Goal: Task Accomplishment & Management: Complete application form

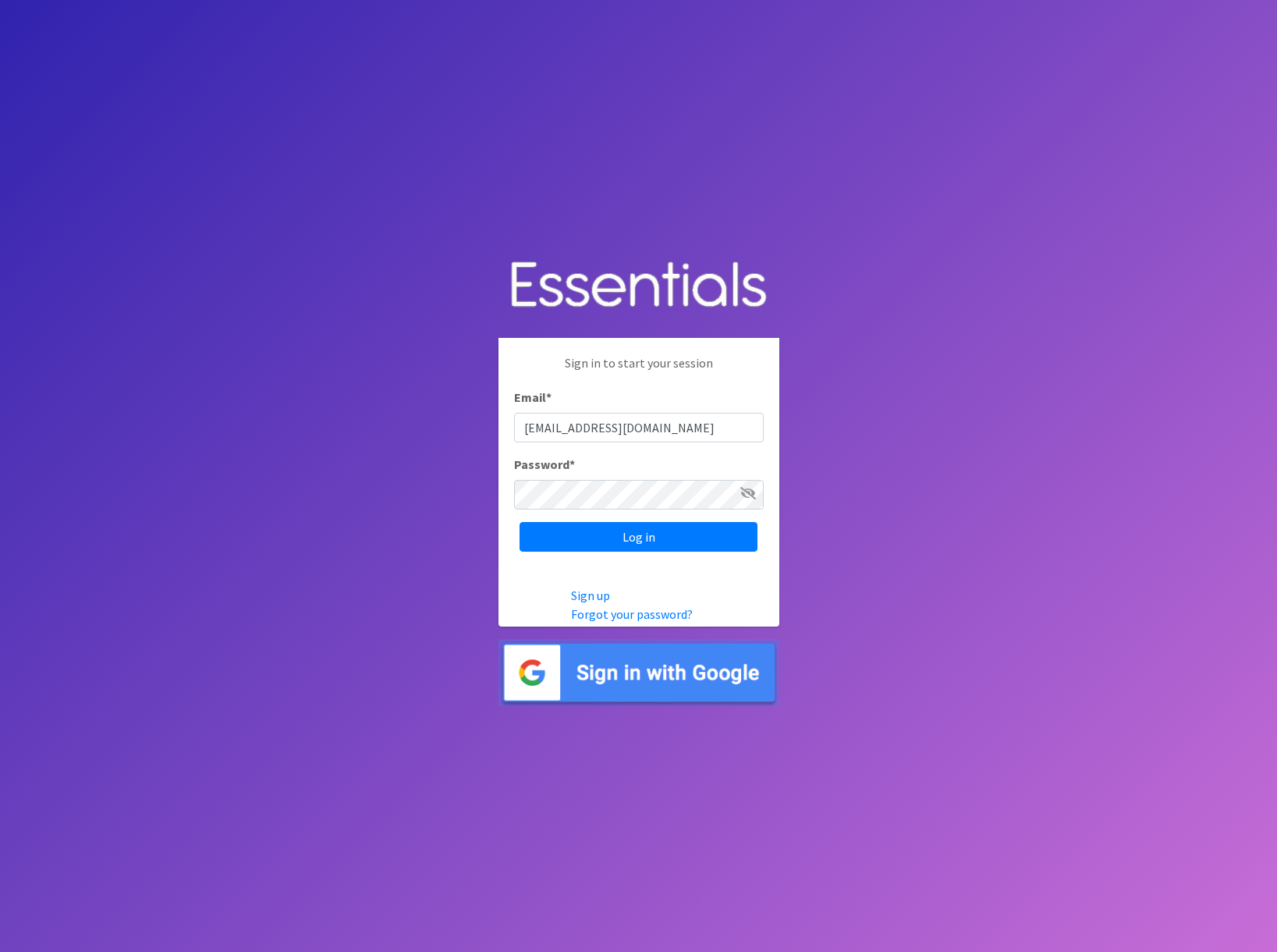
type input "[EMAIL_ADDRESS][DOMAIN_NAME]"
click at [519, 522] on input "Log in" at bounding box center [638, 536] width 238 height 29
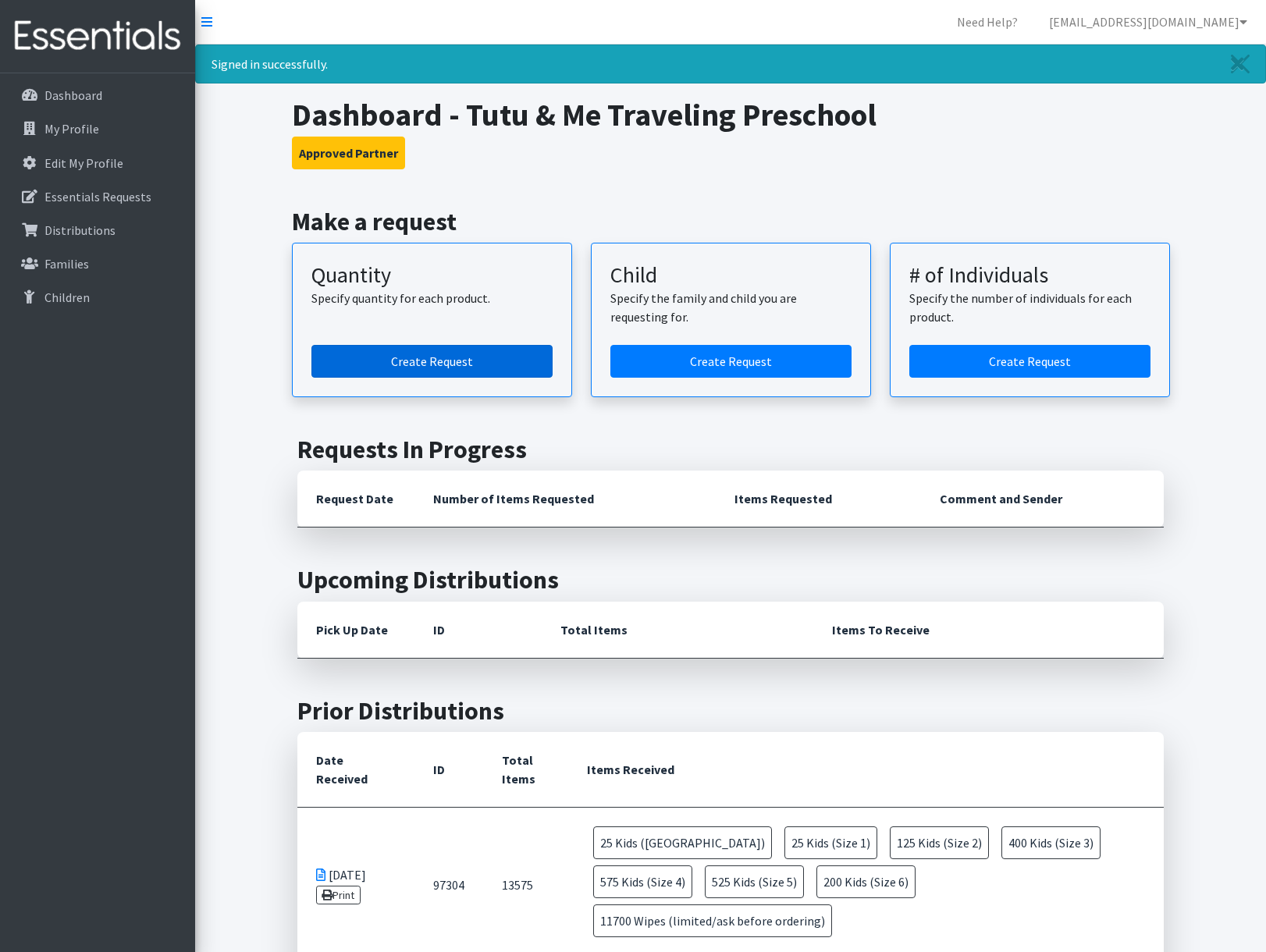
click at [484, 365] on link "Create Request" at bounding box center [432, 361] width 241 height 33
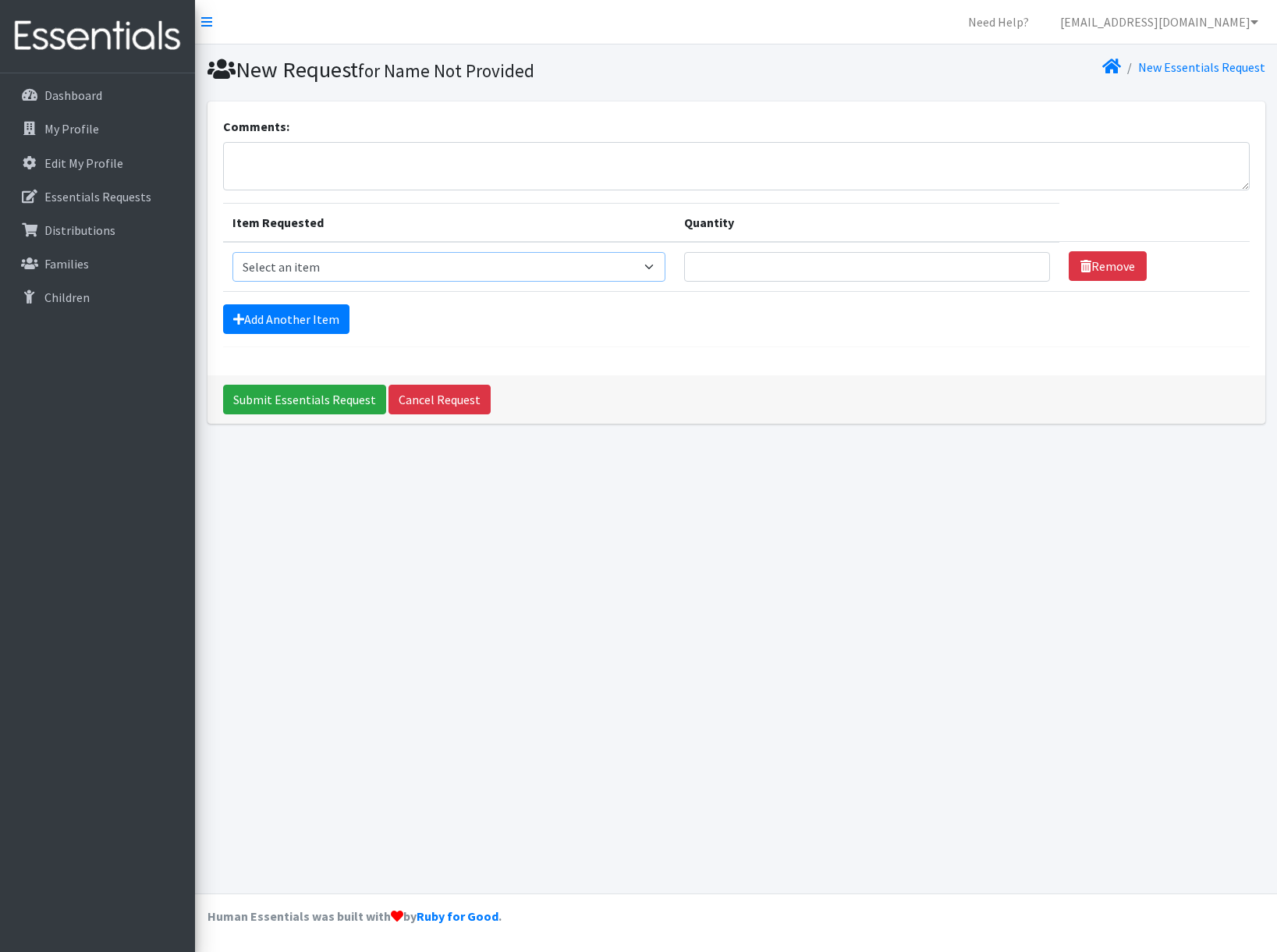
drag, startPoint x: 312, startPoint y: 262, endPoint x: 325, endPoint y: 273, distance: 17.0
click at [312, 262] on select "Select an item Kids (Newborn) Kids (Preemie)** Limited Kids (Size 1) Kids (Size…" at bounding box center [448, 266] width 433 height 29
select select "1830"
click at [232, 252] on select "Select an item Kids (Newborn) Kids (Preemie)** Limited Kids (Size 1) Kids (Size…" at bounding box center [448, 266] width 433 height 29
click at [788, 256] on input "Quantity" at bounding box center [867, 266] width 366 height 29
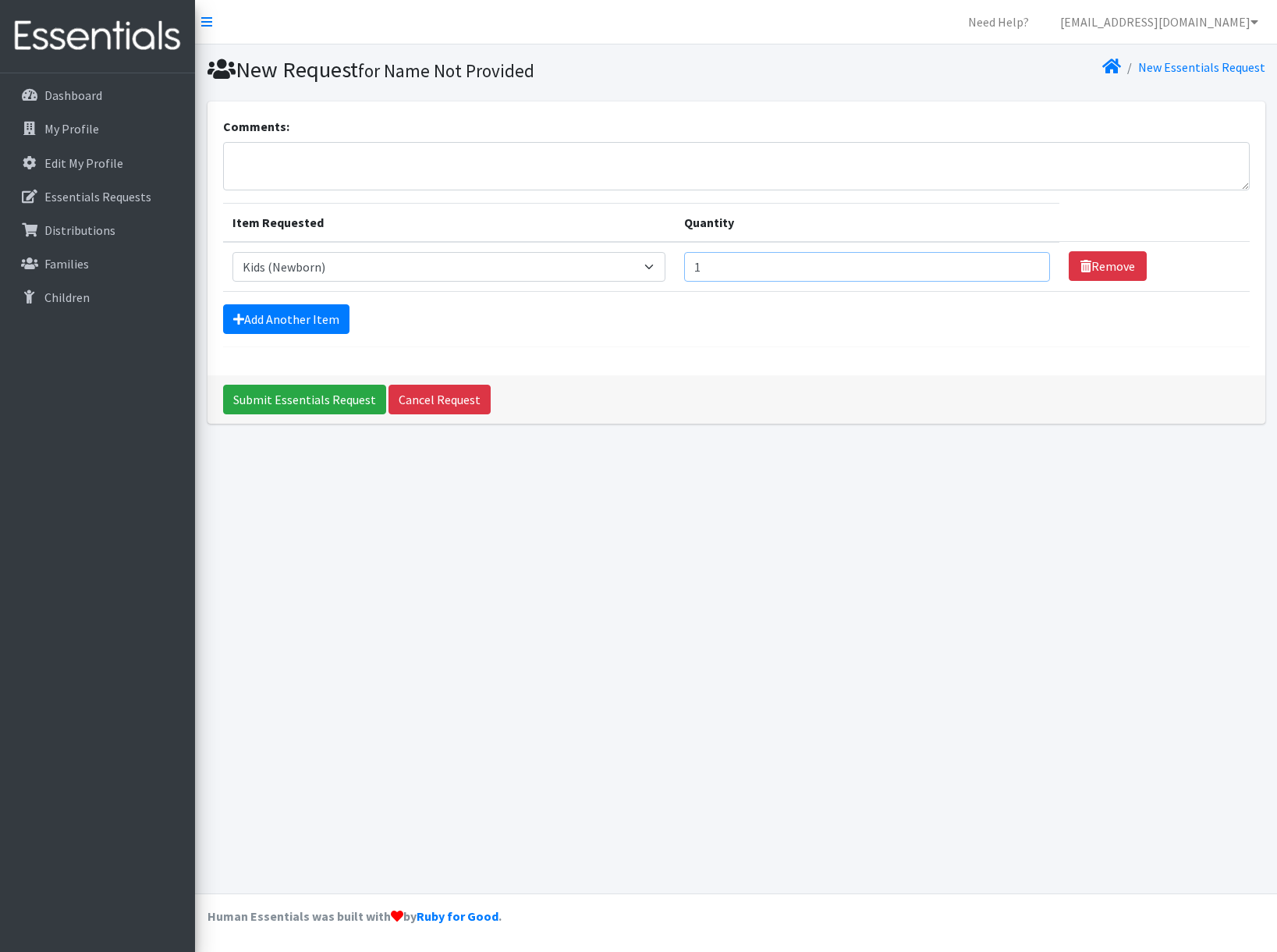
click at [1025, 265] on input "1" at bounding box center [867, 266] width 366 height 29
type input "2"
click at [1025, 265] on input "2" at bounding box center [867, 266] width 366 height 29
click at [315, 320] on link "Add Another Item" at bounding box center [285, 318] width 126 height 29
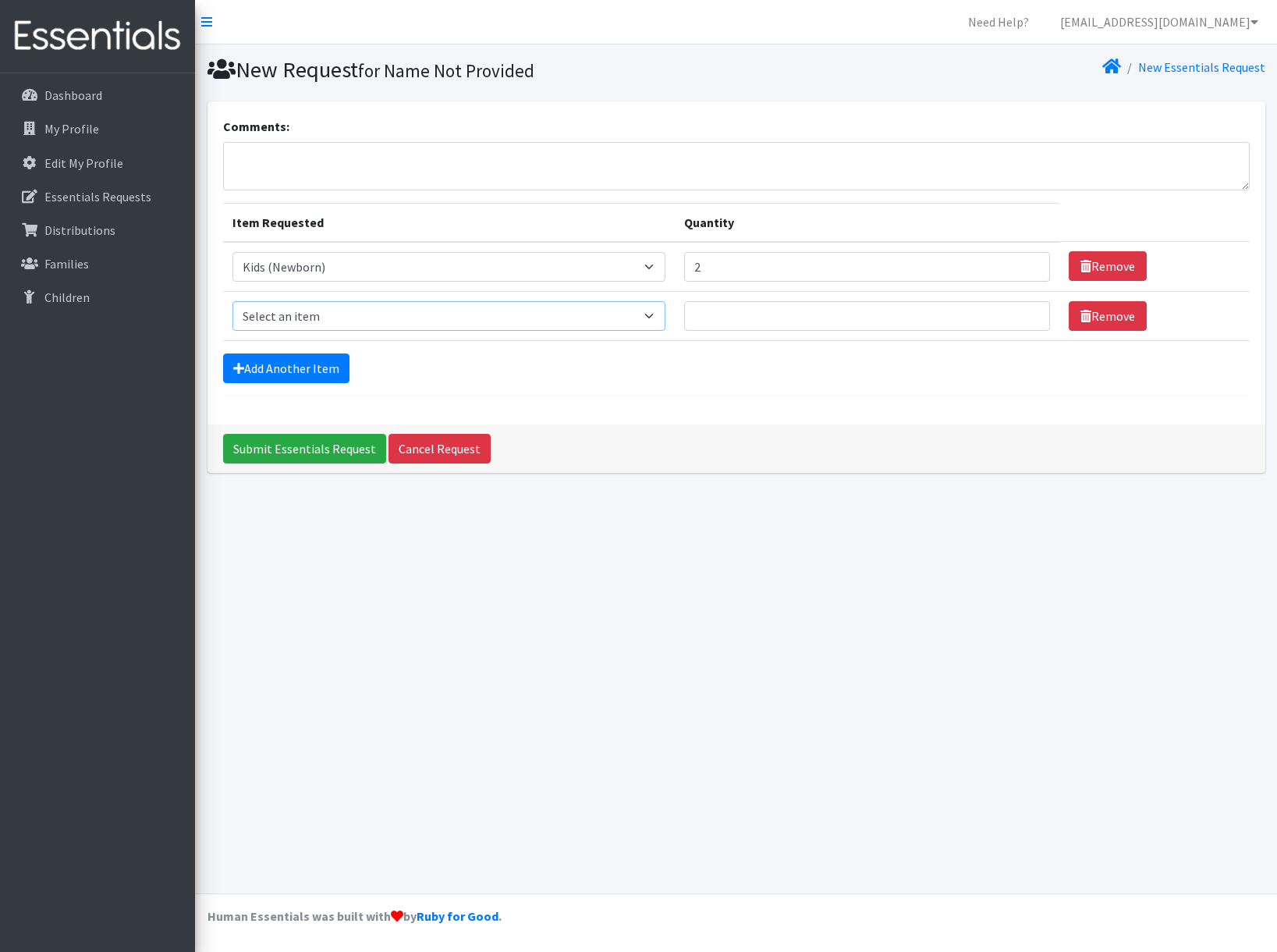
click at [445, 320] on select "Select an item Kids (Newborn) Kids (Preemie)** Limited Kids (Size 1) Kids (Size…" at bounding box center [448, 315] width 433 height 29
select select "1823"
click at [232, 301] on select "Select an item Kids (Newborn) Kids (Preemie)** Limited Kids (Size 1) Kids (Size…" at bounding box center [448, 315] width 433 height 29
click at [813, 329] on input "Quantity" at bounding box center [867, 315] width 366 height 29
type input "1"
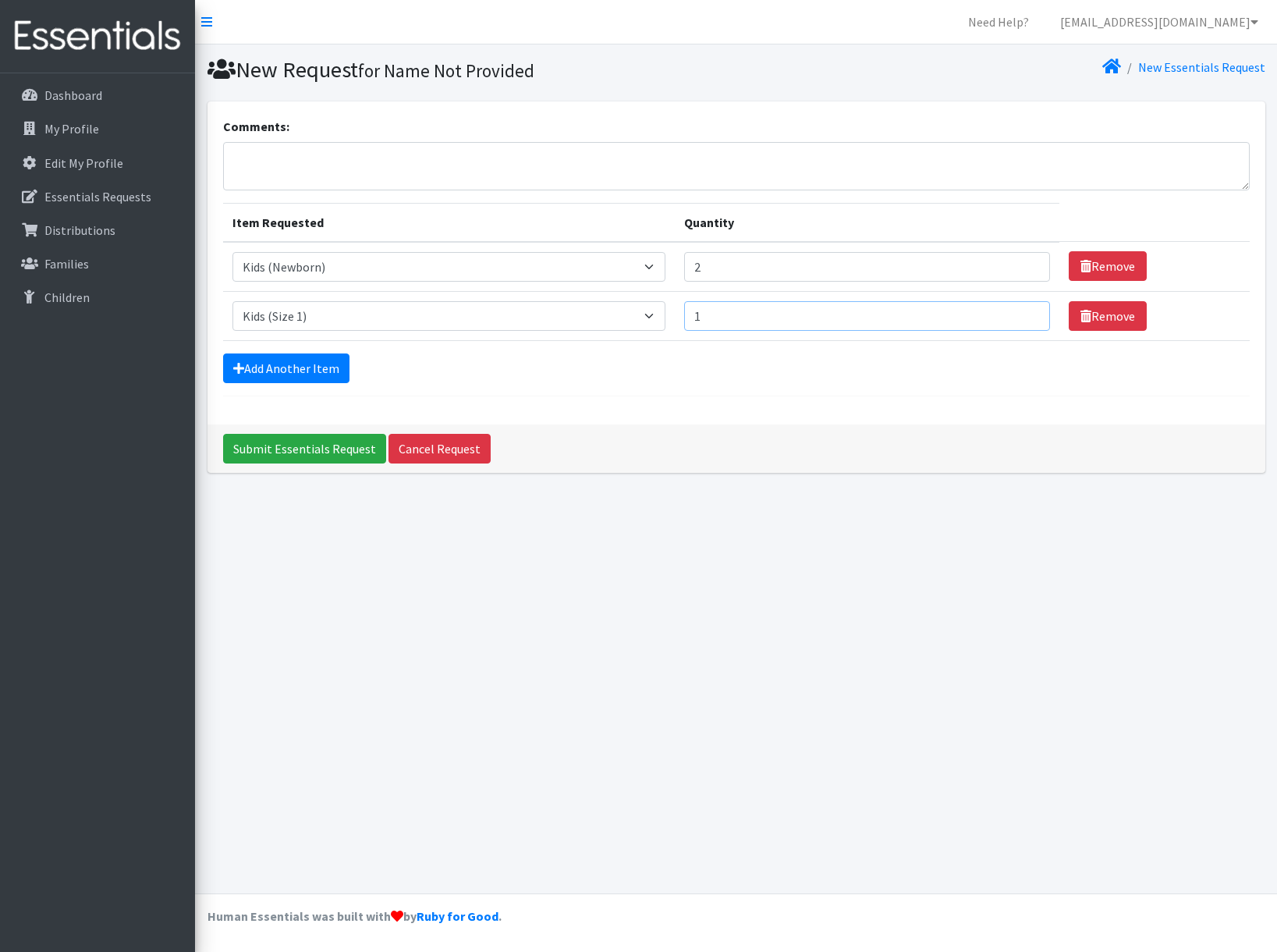
click at [1026, 313] on input "1" at bounding box center [867, 315] width 366 height 29
click at [329, 371] on link "Add Another Item" at bounding box center [285, 368] width 126 height 29
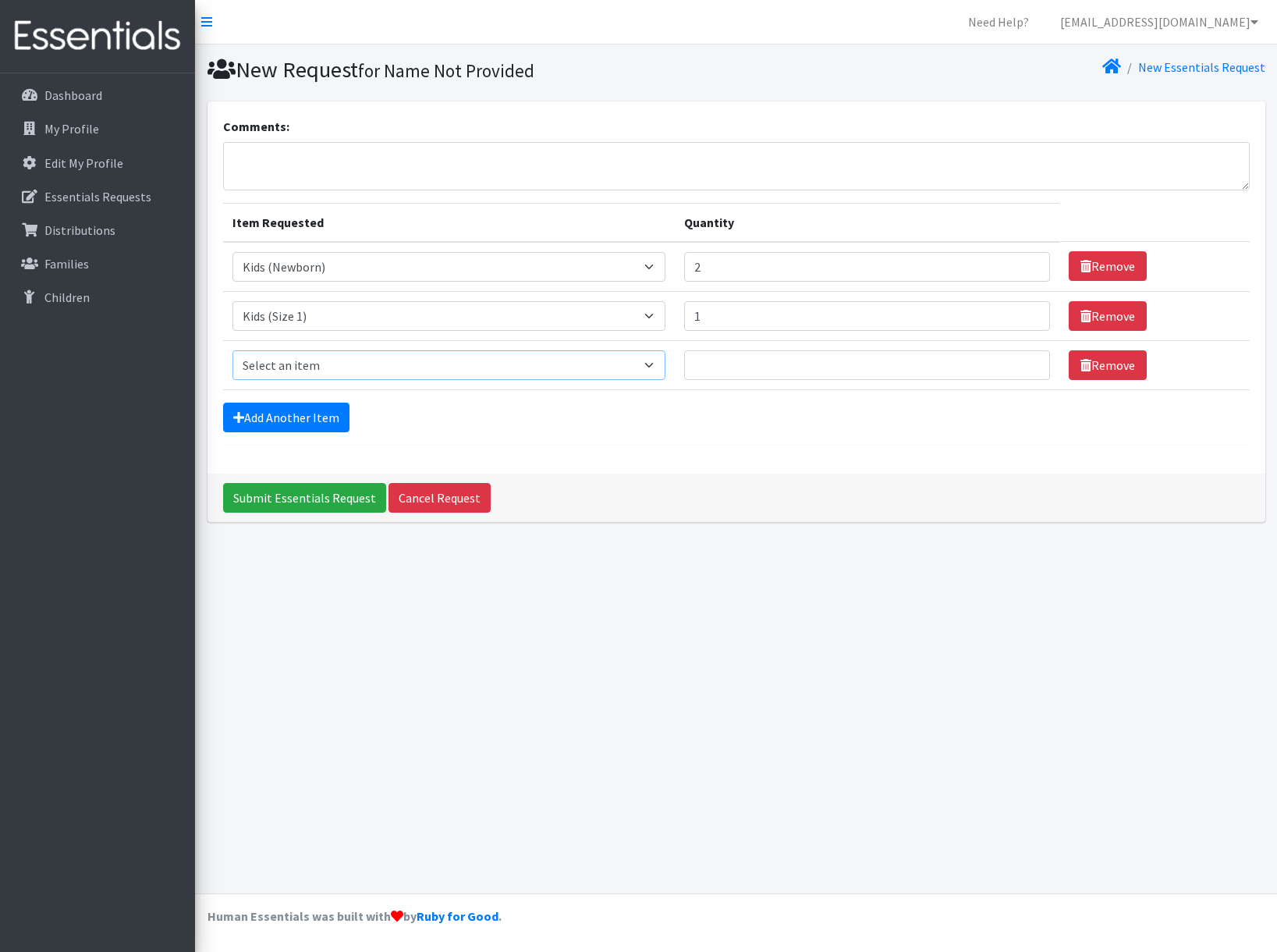
click at [626, 362] on select "Select an item Kids (Newborn) Kids (Preemie)** Limited Kids (Size 1) Kids (Size…" at bounding box center [448, 365] width 433 height 29
select select "1824"
click at [232, 350] on select "Select an item Kids (Newborn) Kids (Preemie)** Limited Kids (Size 1) Kids (Size…" at bounding box center [448, 365] width 433 height 29
click at [778, 363] on input "Quantity" at bounding box center [867, 365] width 366 height 29
type input "5"
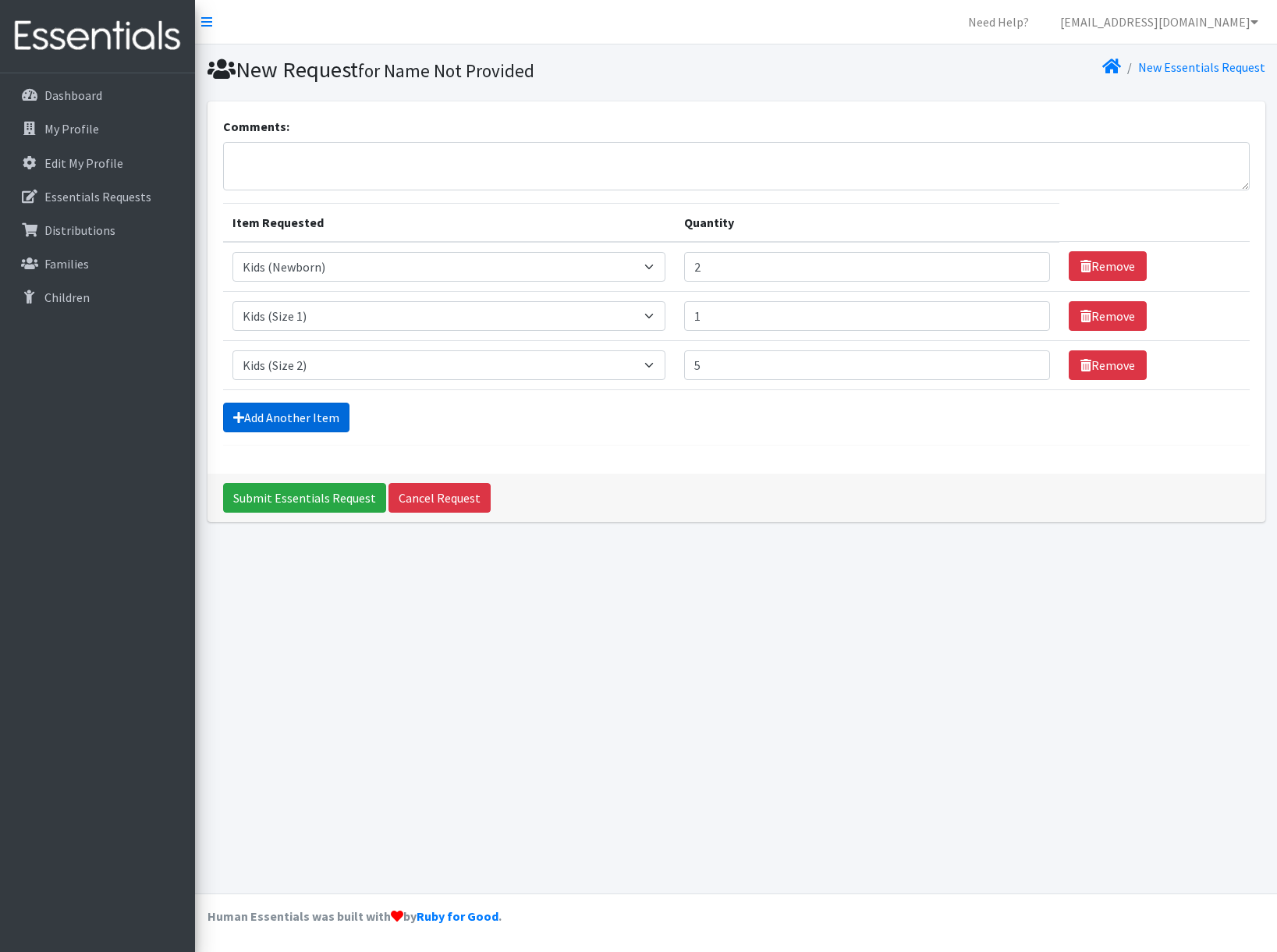
click at [347, 415] on link "Add Another Item" at bounding box center [285, 417] width 126 height 29
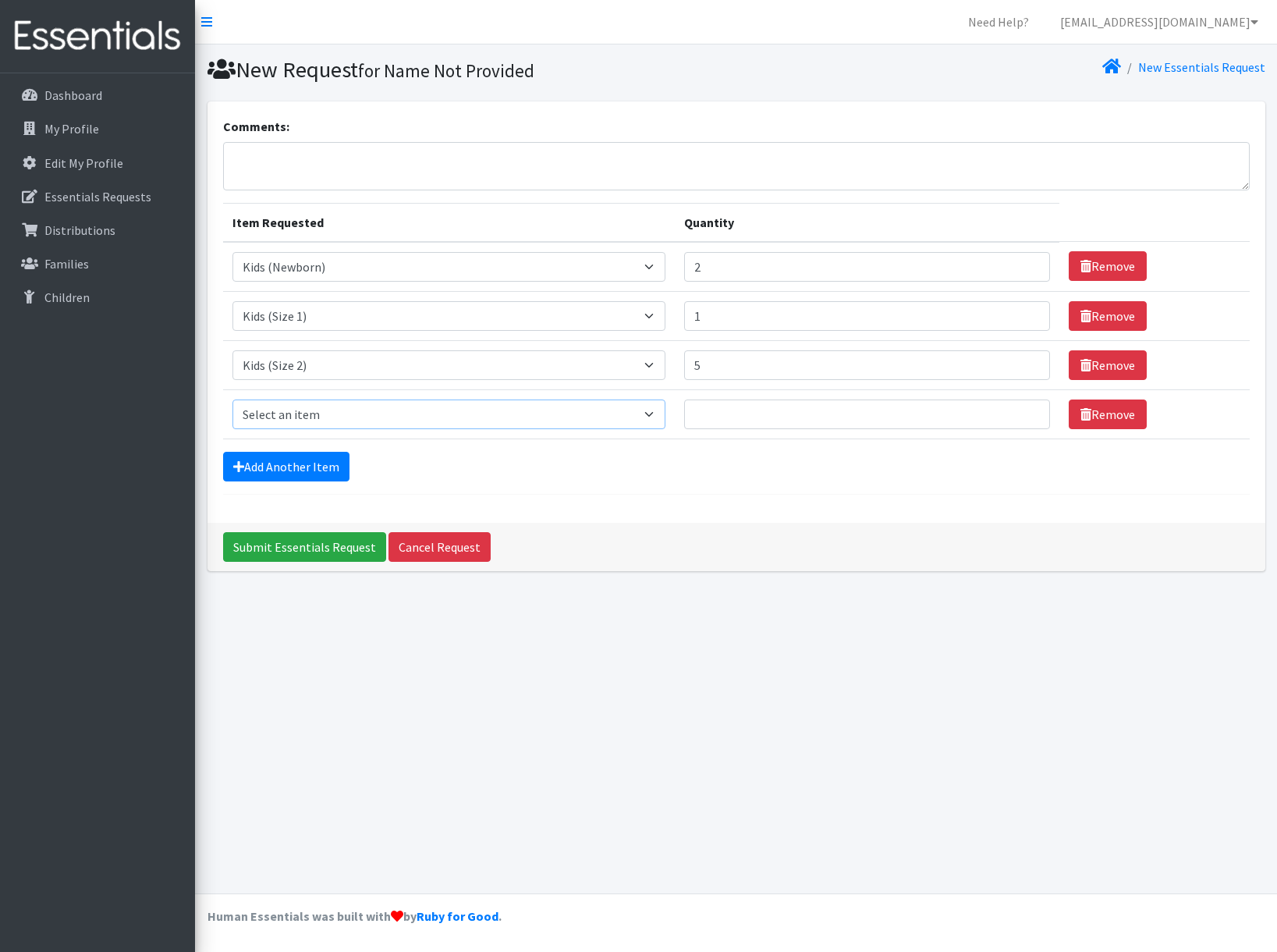
click at [285, 418] on select "Select an item Kids (Newborn) Kids (Preemie)** Limited Kids (Size 1) Kids (Size…" at bounding box center [448, 414] width 433 height 29
select select "1825"
click at [232, 400] on select "Select an item Kids (Newborn) Kids (Preemie)** Limited Kids (Size 1) Kids (Size…" at bounding box center [448, 414] width 433 height 29
click at [811, 418] on input "Quantity" at bounding box center [867, 414] width 366 height 29
type input "22"
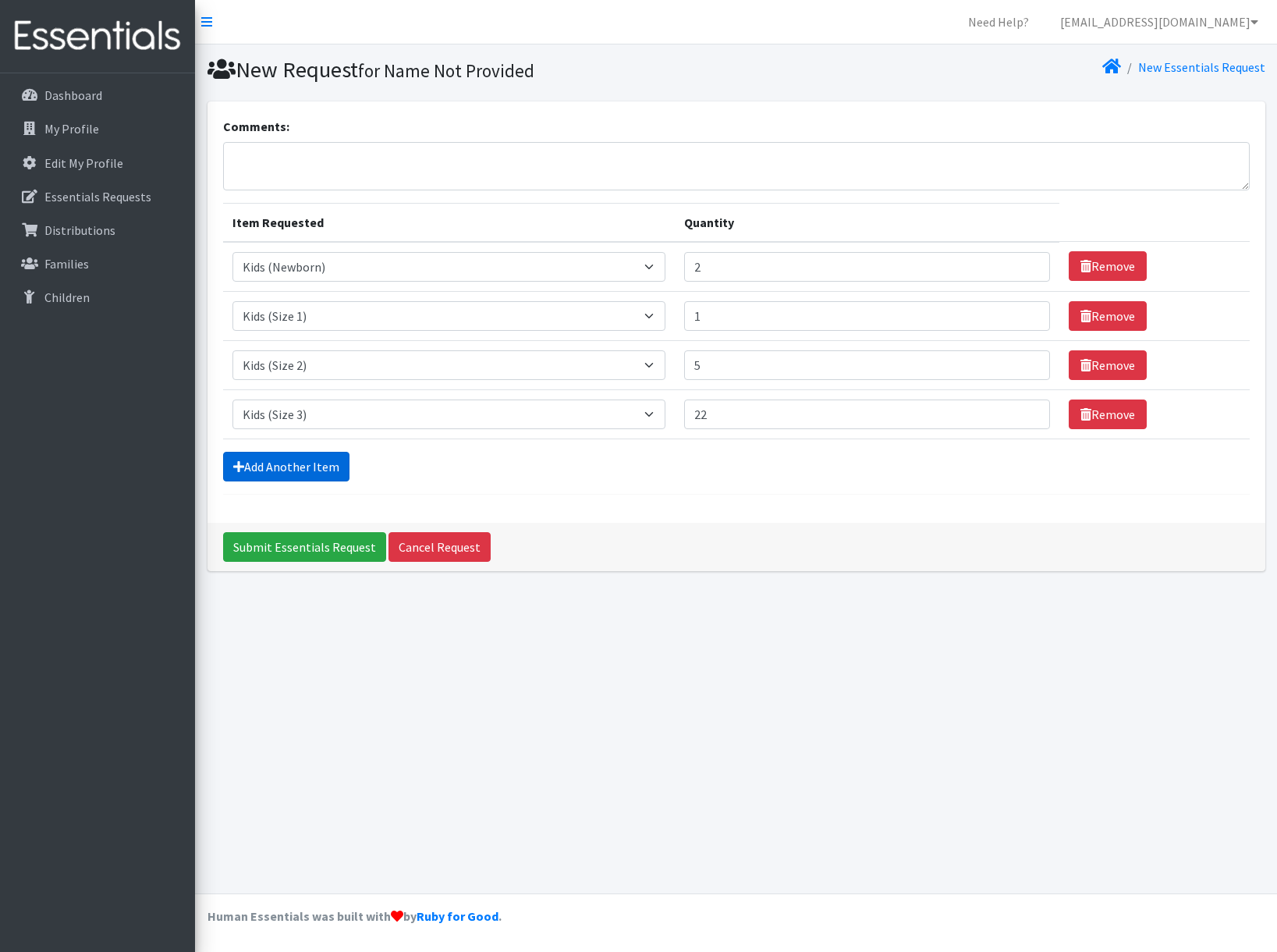
click at [315, 462] on link "Add Another Item" at bounding box center [285, 466] width 126 height 29
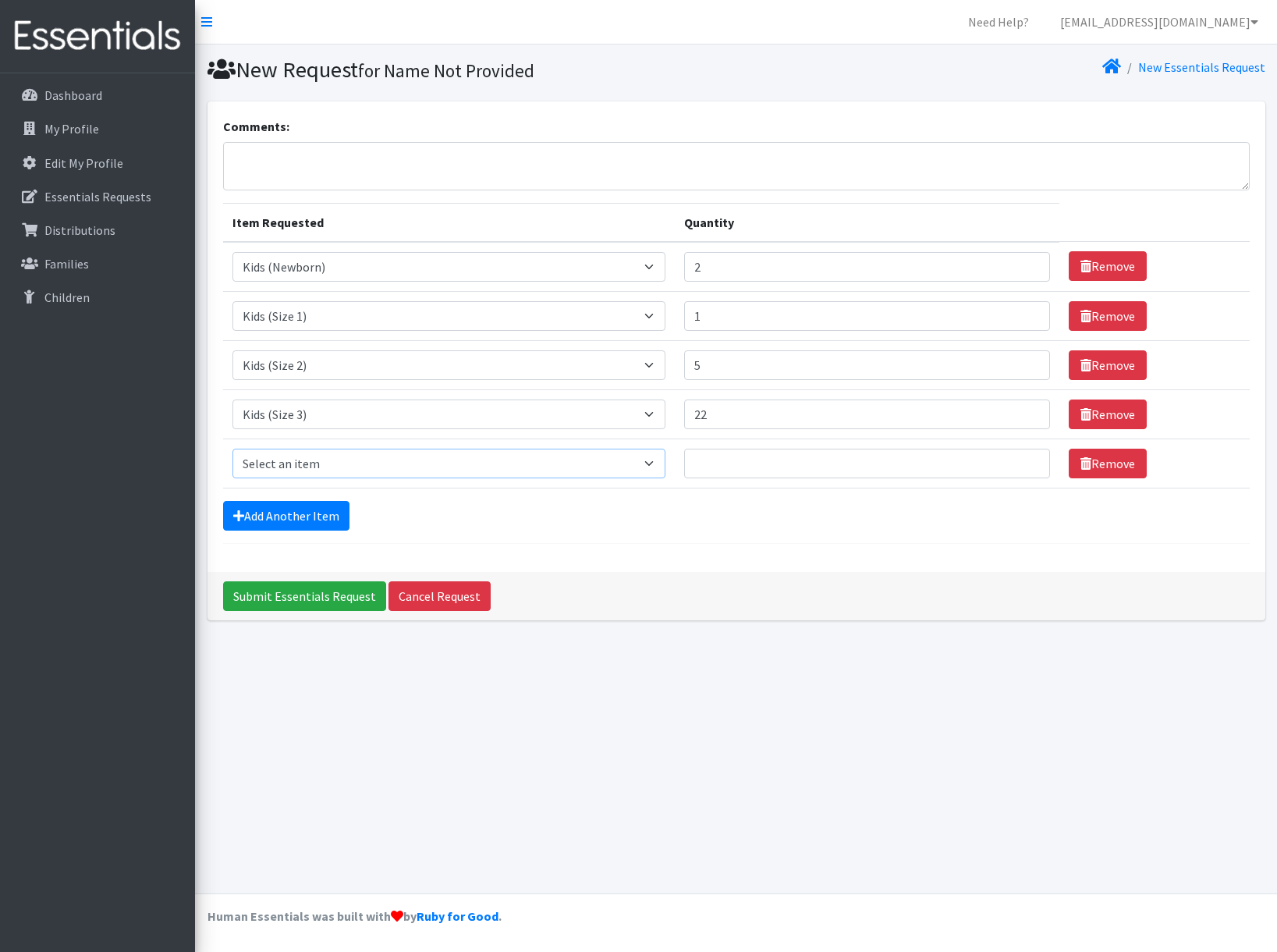
click at [310, 458] on select "Select an item Kids (Newborn) Kids (Preemie)** Limited Kids (Size 1) Kids (Size…" at bounding box center [448, 462] width 433 height 29
select select "1828"
click at [232, 448] on select "Select an item Kids (Newborn) Kids (Preemie)** Limited Kids (Size 1) Kids (Size…" at bounding box center [448, 462] width 433 height 29
click at [953, 467] on input "Quantity" at bounding box center [867, 462] width 366 height 29
type input "33"
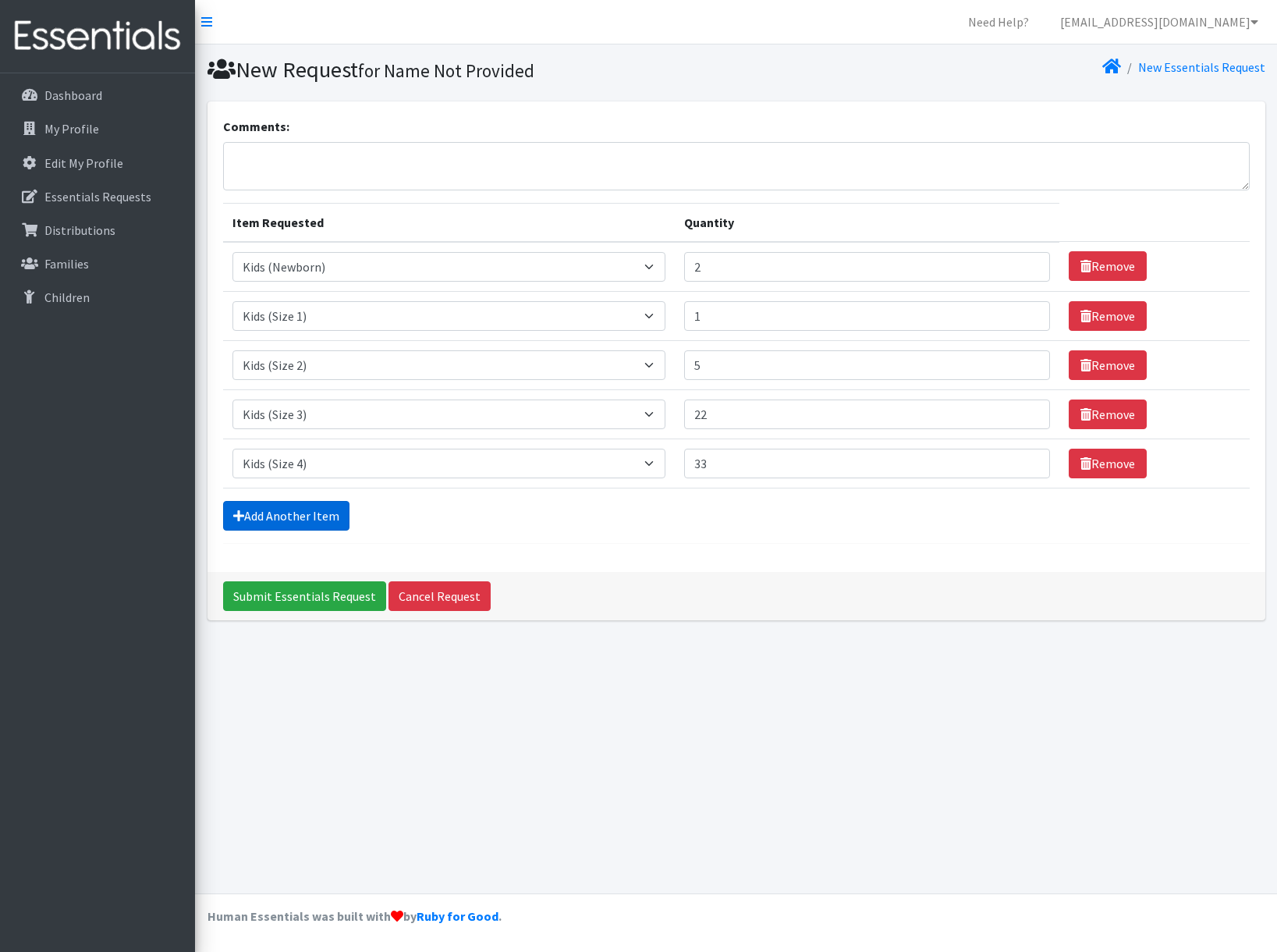
click at [315, 528] on link "Add Another Item" at bounding box center [285, 515] width 126 height 29
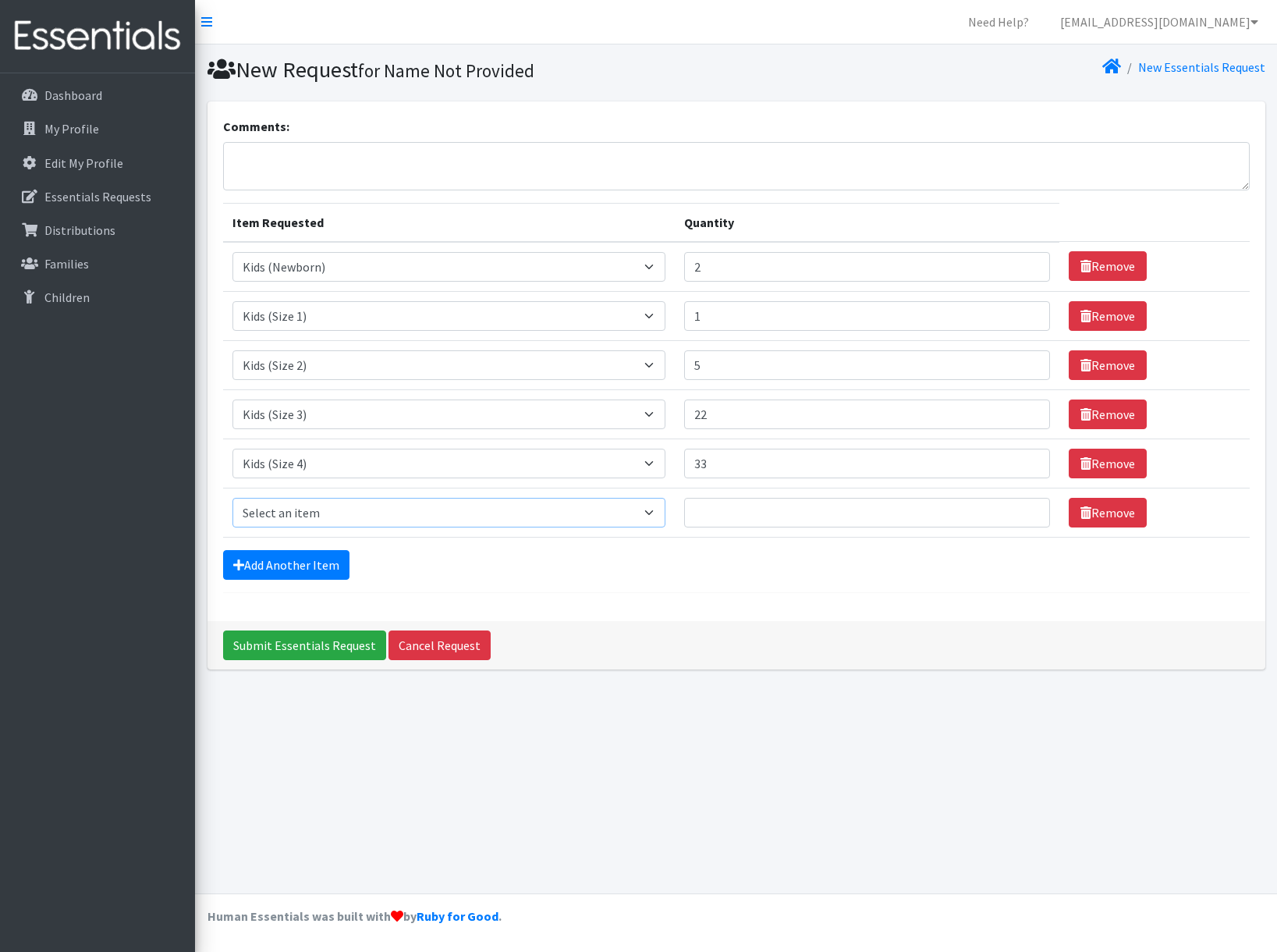
drag, startPoint x: 353, startPoint y: 509, endPoint x: 453, endPoint y: 511, distance: 100.0
click at [354, 508] on select "Select an item Kids (Newborn) Kids (Preemie)** Limited Kids (Size 1) Kids (Size…" at bounding box center [448, 512] width 433 height 29
select select "1832"
click at [232, 497] on select "Select an item Kids (Newborn) Kids (Preemie)** Limited Kids (Size 1) Kids (Size…" at bounding box center [448, 512] width 433 height 29
click at [780, 510] on input "Quantity" at bounding box center [867, 512] width 366 height 29
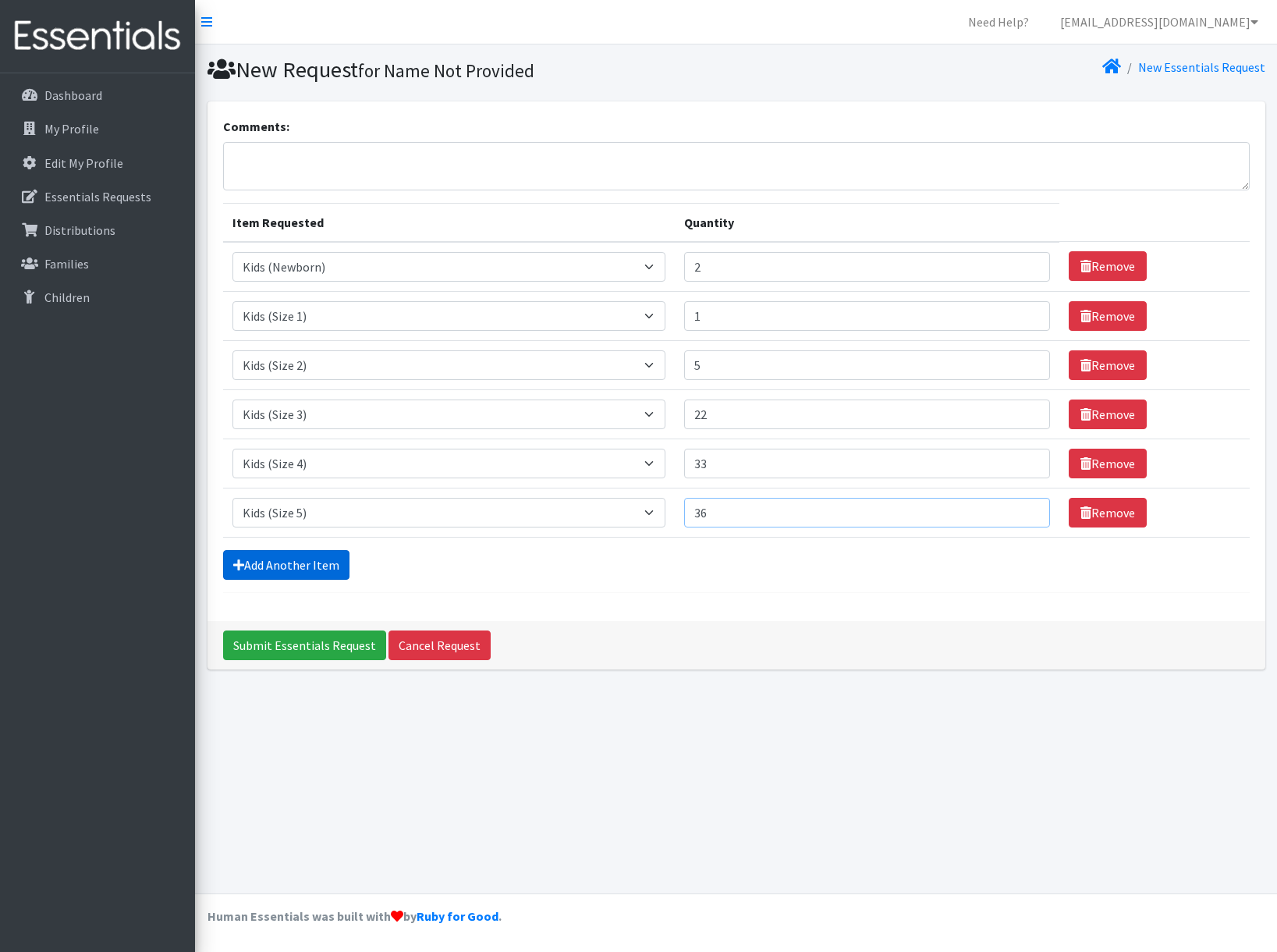
type input "36"
click at [270, 559] on link "Add Another Item" at bounding box center [285, 564] width 126 height 29
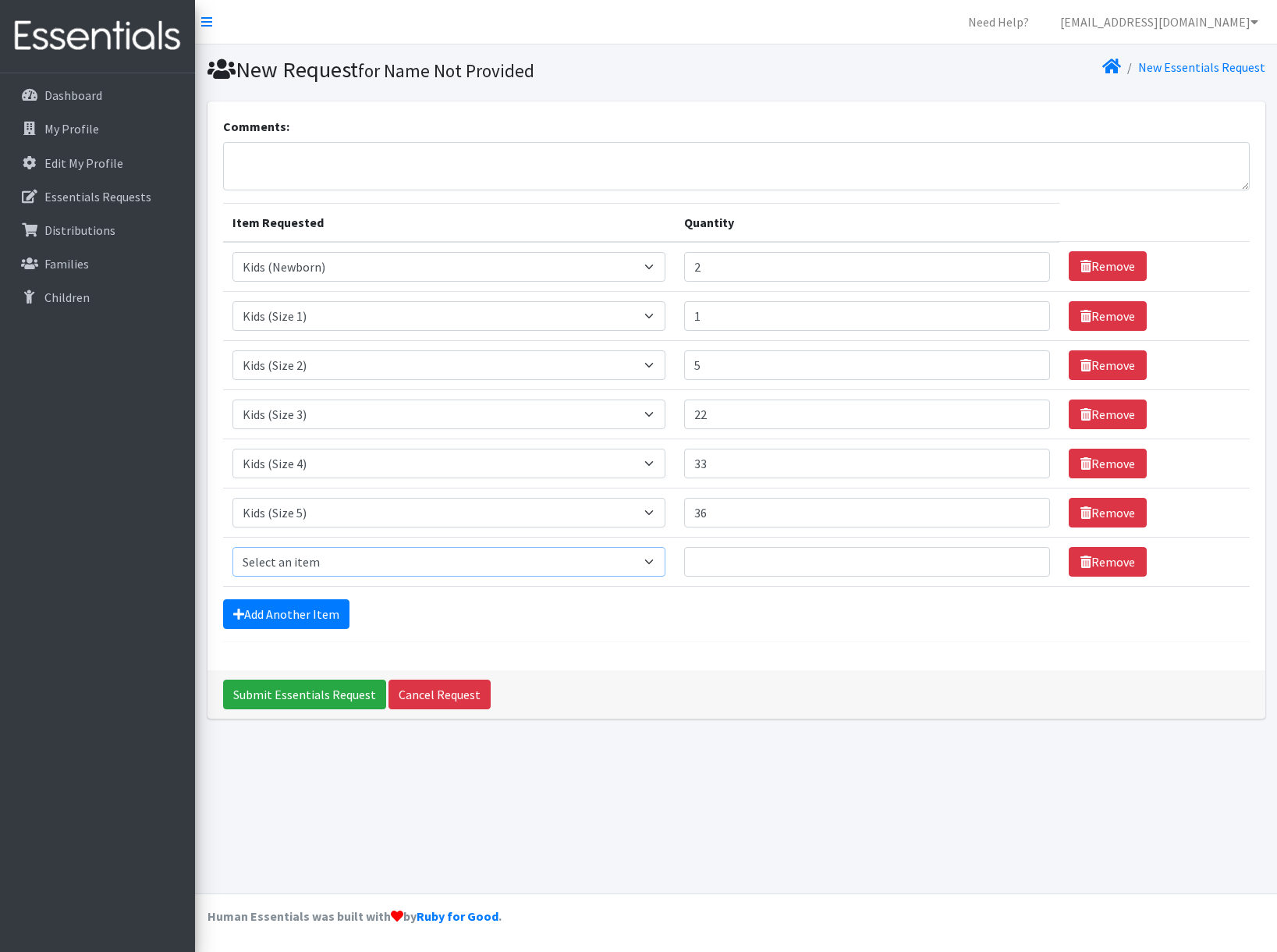
click at [279, 561] on select "Select an item Kids (Newborn) Kids (Preemie)** Limited Kids (Size 1) Kids (Size…" at bounding box center [448, 561] width 433 height 29
select select "1834"
click at [232, 547] on select "Select an item Kids (Newborn) Kids (Preemie)** Limited Kids (Size 1) Kids (Size…" at bounding box center [448, 561] width 433 height 29
click at [771, 554] on input "Quantity" at bounding box center [867, 561] width 366 height 29
type input "17"
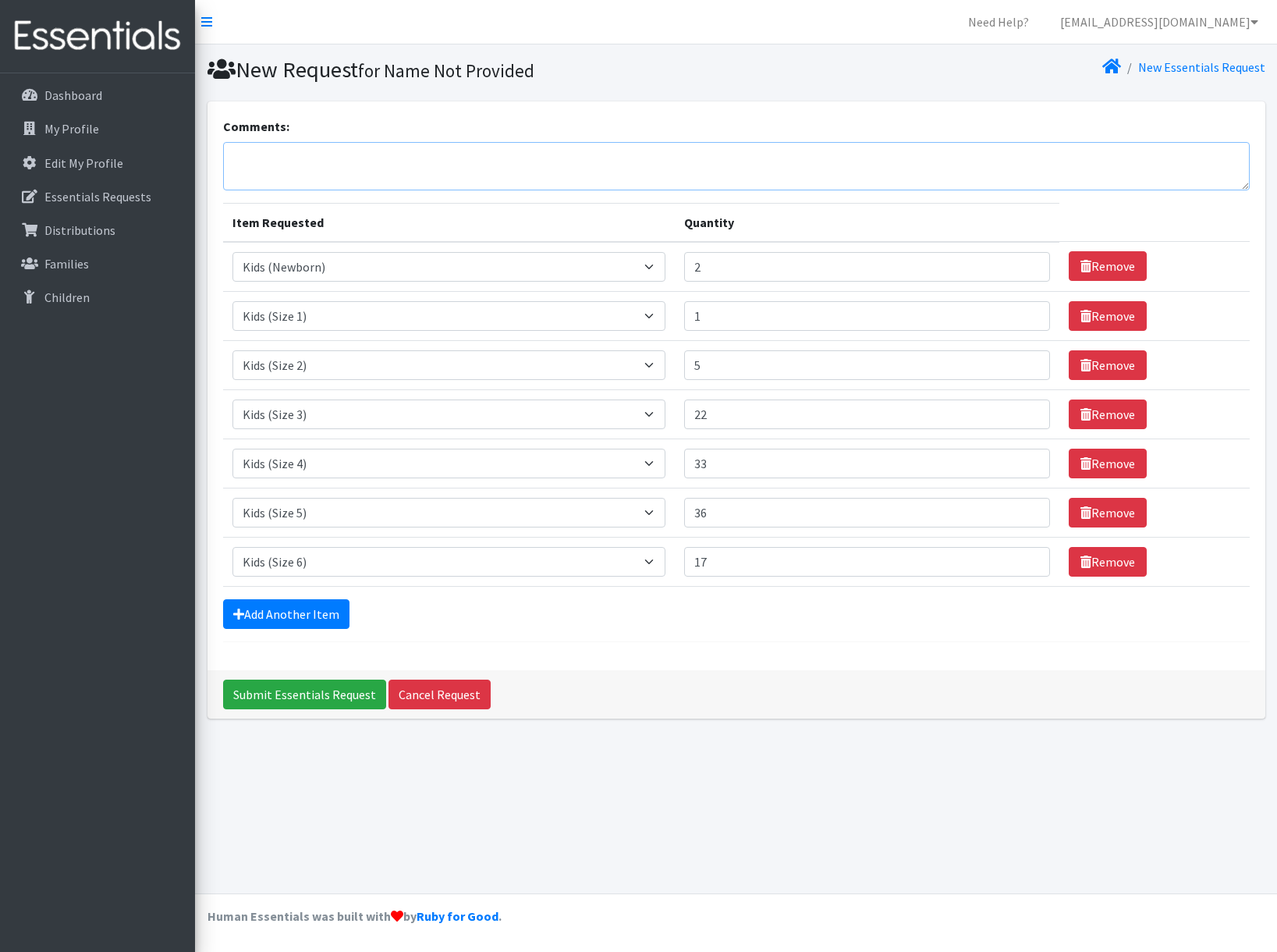
click at [284, 166] on textarea "Comments:" at bounding box center [736, 166] width 1027 height 48
click at [781, 421] on input "22" at bounding box center [867, 414] width 366 height 29
type input "21"
click at [825, 461] on input "33" at bounding box center [867, 462] width 366 height 29
type input "3"
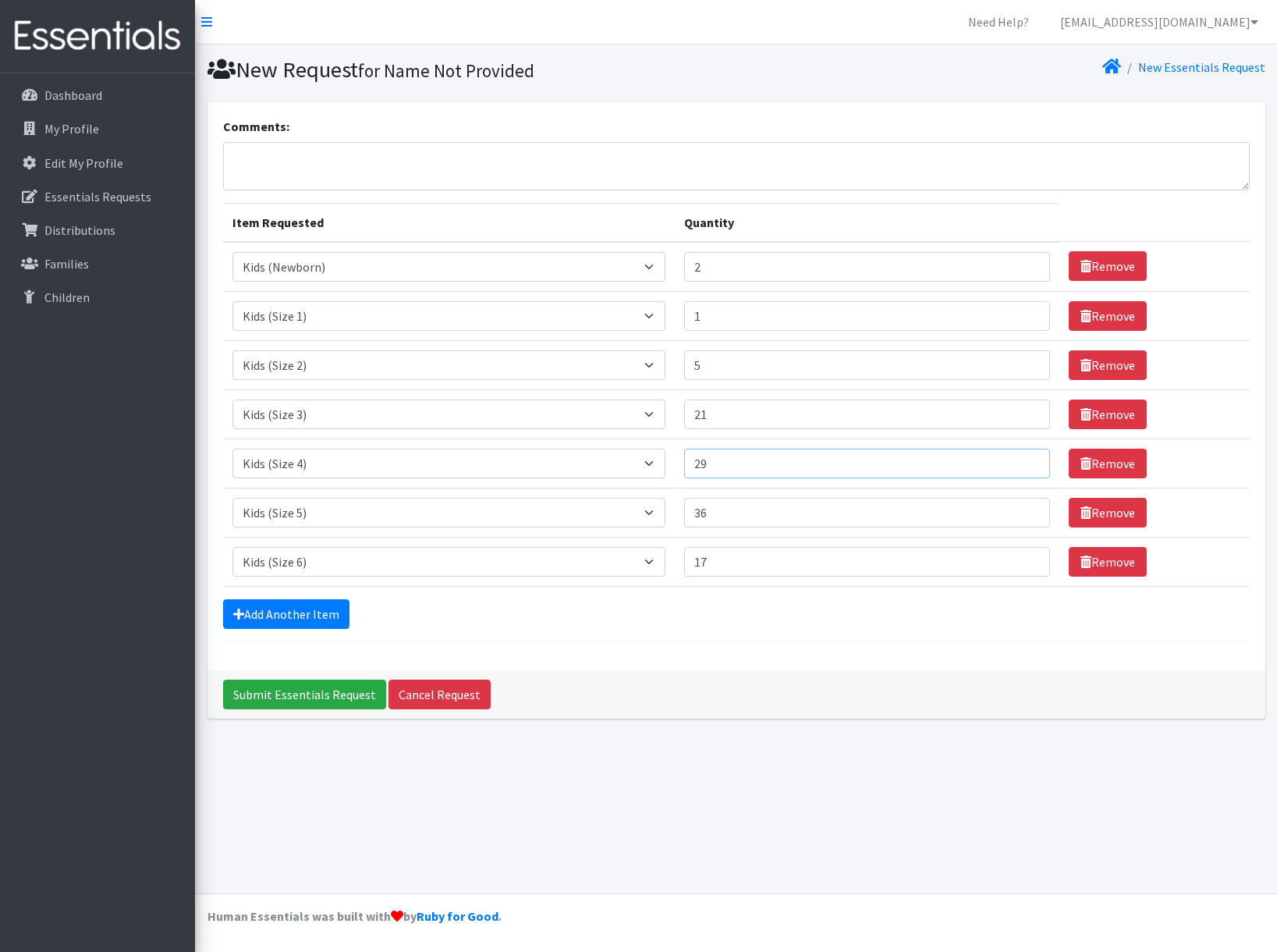
type input "29"
click at [822, 514] on input "36" at bounding box center [867, 512] width 366 height 29
type input "3"
type input "26"
click at [805, 559] on input "17" at bounding box center [867, 561] width 366 height 29
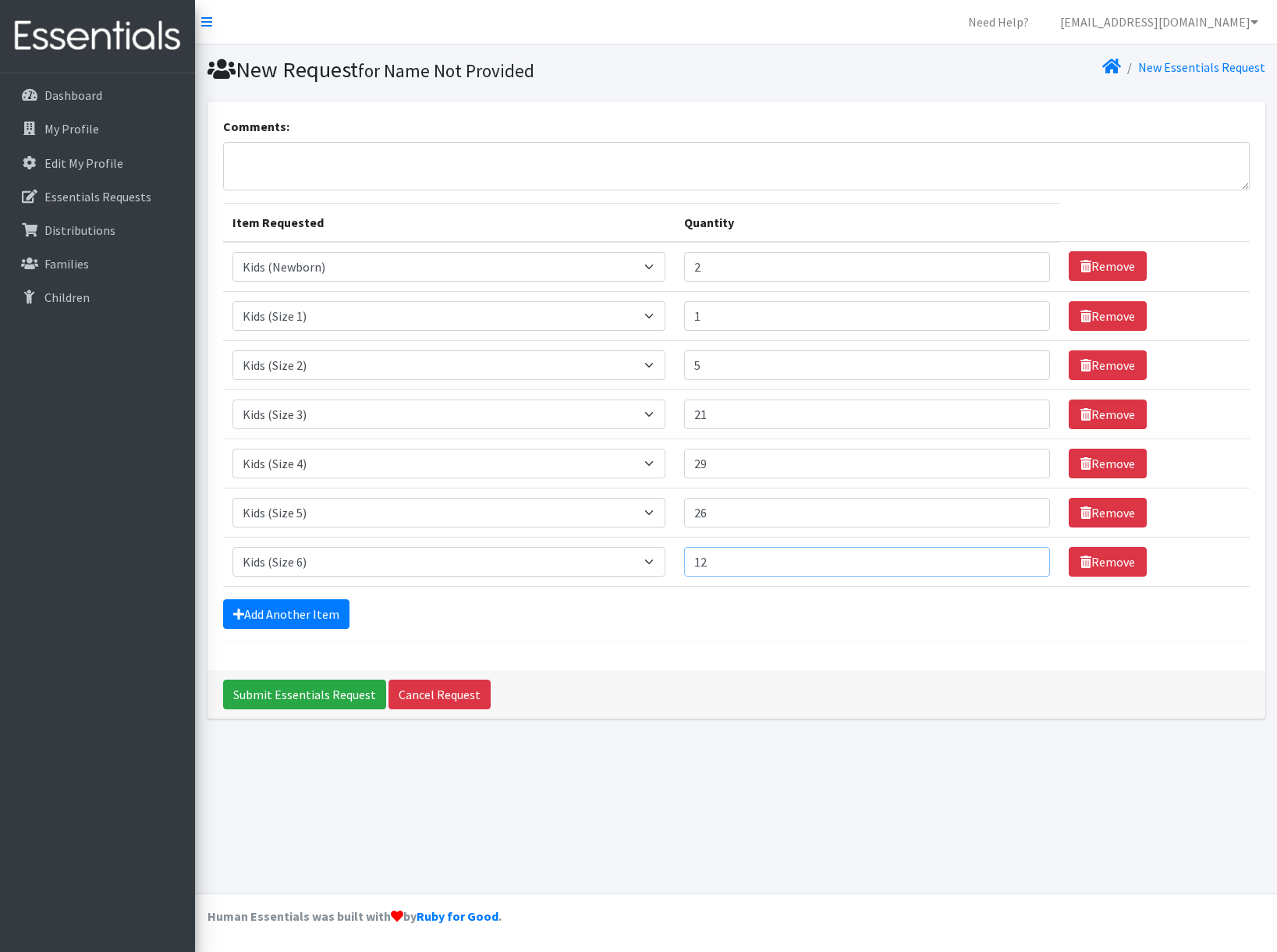
type input "12"
click at [351, 170] on textarea "Comments:" at bounding box center [736, 166] width 1027 height 48
click at [260, 613] on link "Add Another Item" at bounding box center [285, 613] width 126 height 29
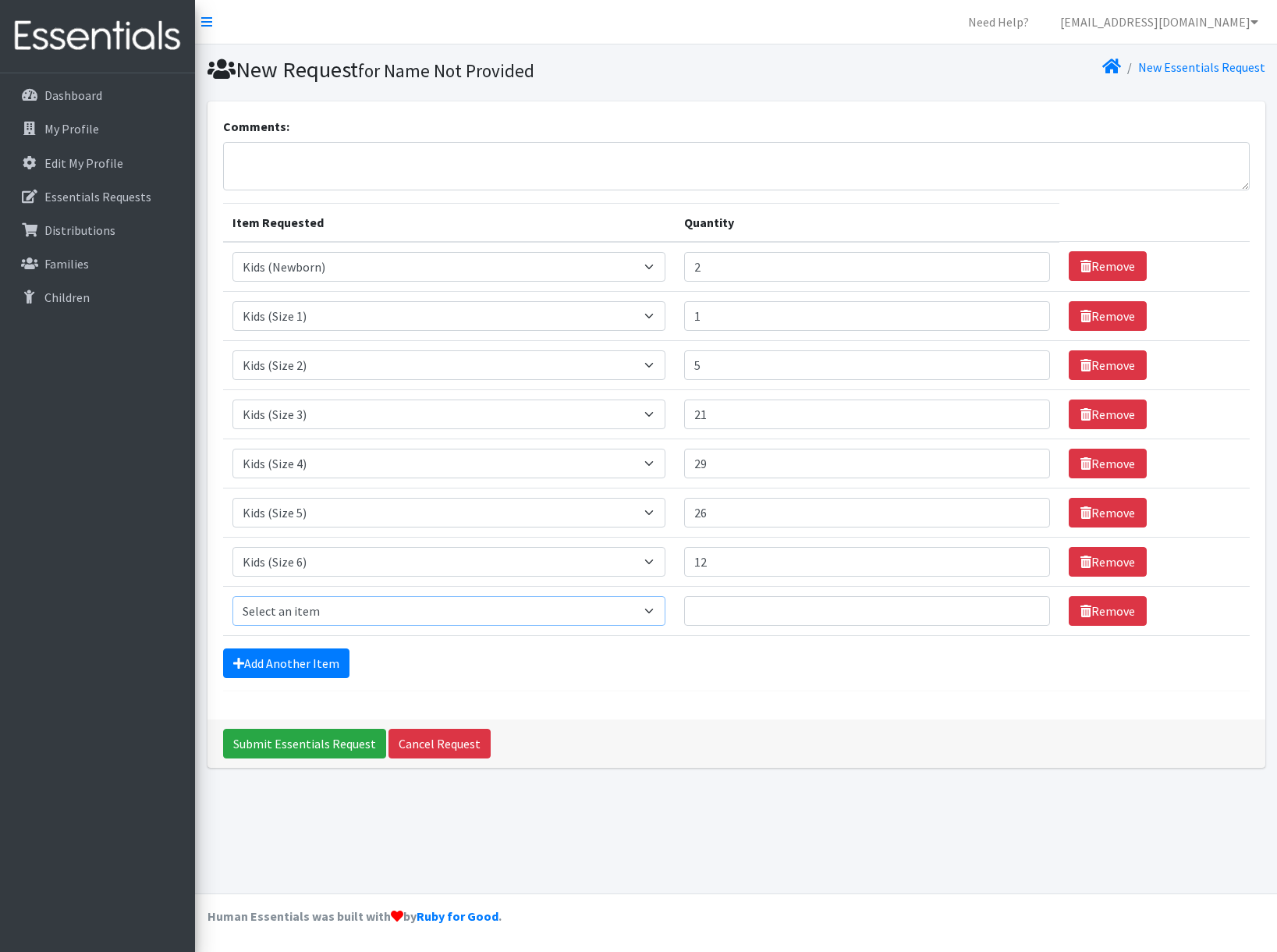
click at [344, 616] on select "Select an item Kids (Newborn) Kids (Preemie)** Limited Kids (Size 1) Kids (Size…" at bounding box center [448, 610] width 433 height 29
select select "1833"
click at [232, 596] on select "Select an item Kids (Newborn) Kids (Preemie)** Limited Kids (Size 1) Kids (Size…" at bounding box center [448, 610] width 433 height 29
click at [809, 612] on input "Quantity" at bounding box center [867, 610] width 366 height 29
type input "146"
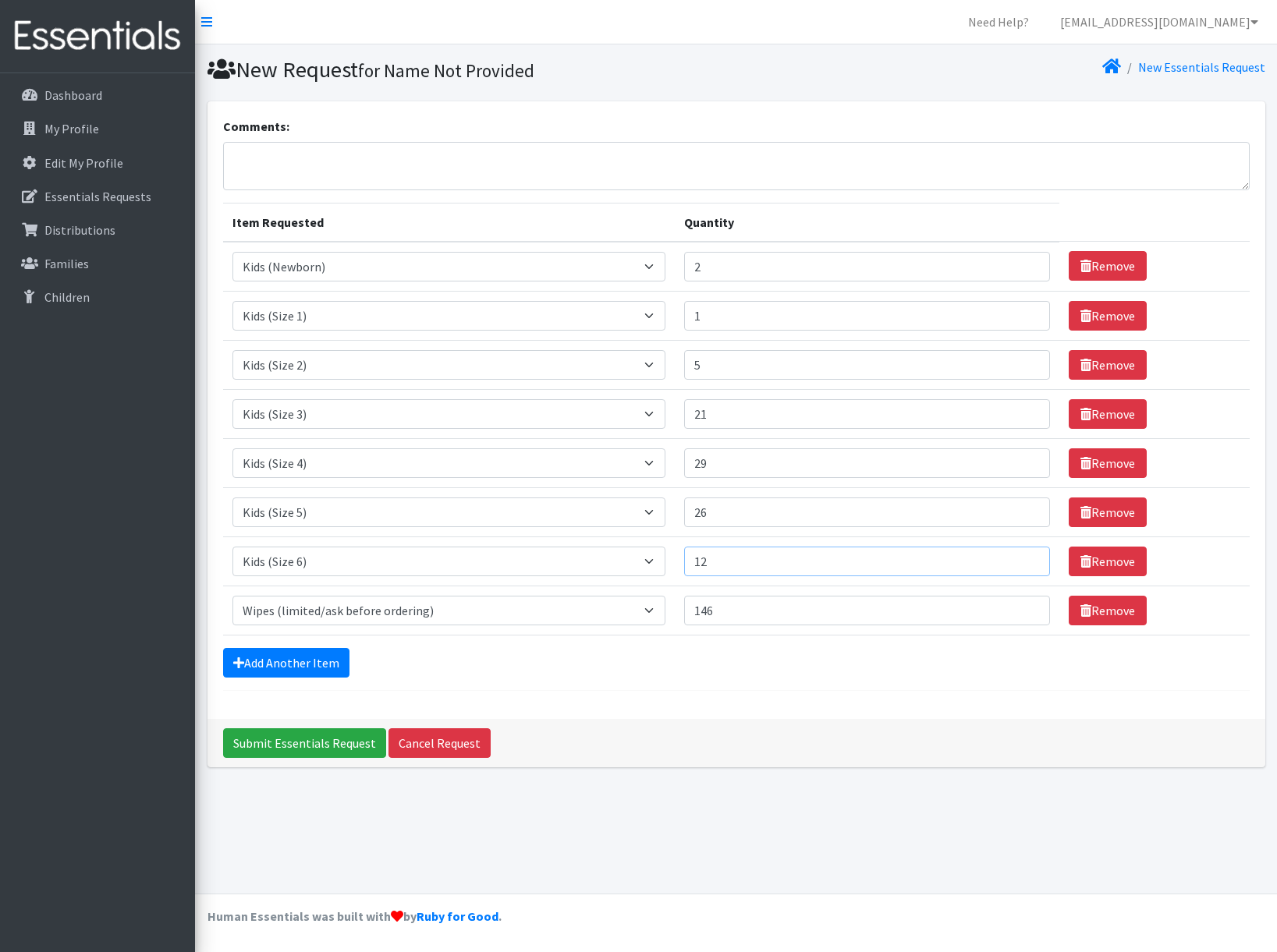
click at [746, 557] on input "12" at bounding box center [867, 561] width 366 height 29
type input "17"
click at [705, 514] on input "26" at bounding box center [867, 512] width 366 height 29
type input "36"
click at [725, 458] on input "29" at bounding box center [867, 462] width 366 height 29
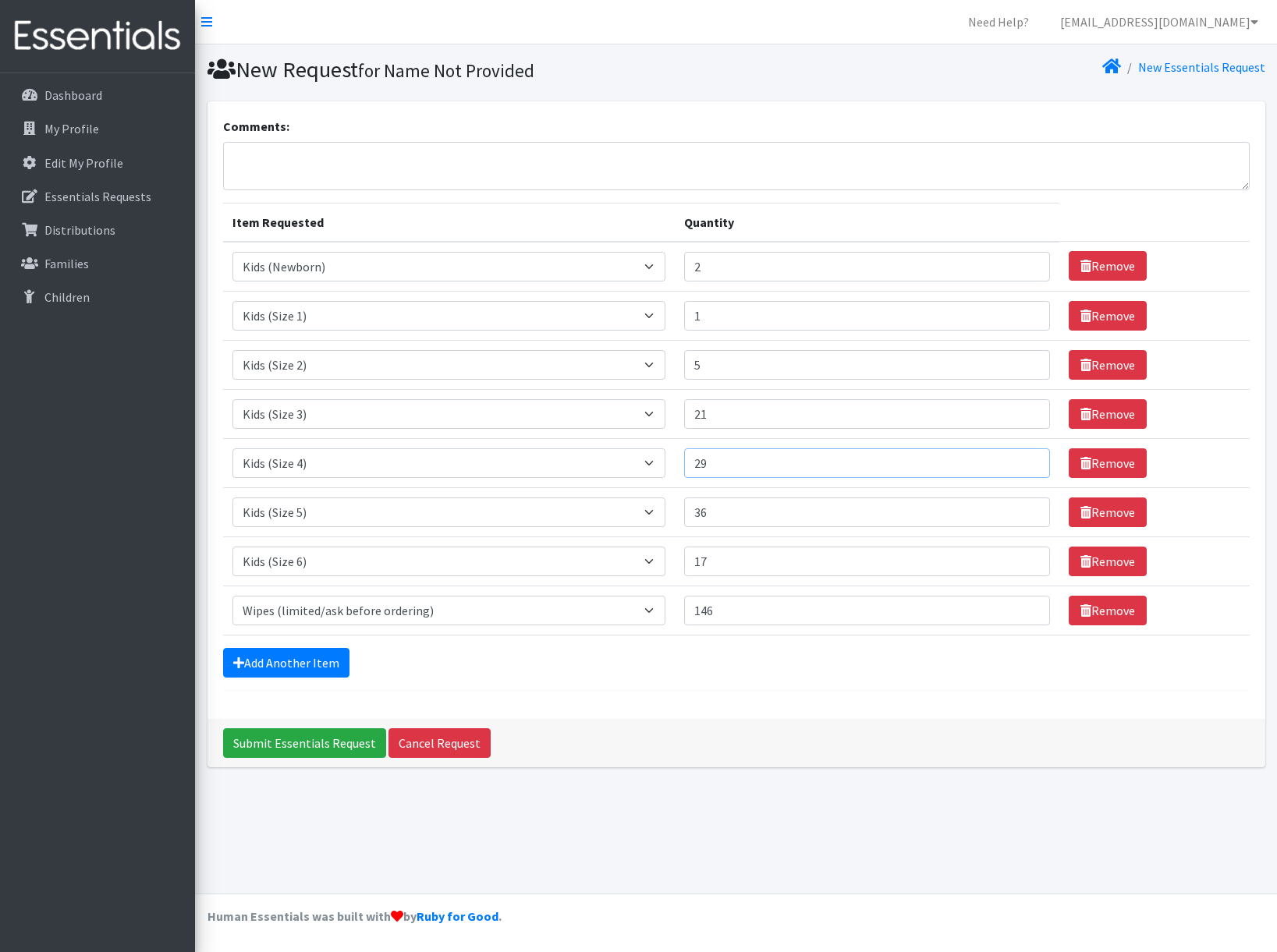
type input "2"
type input "31"
click at [722, 420] on input "21" at bounding box center [867, 414] width 366 height 29
type input "22"
click at [674, 675] on div "Add Another Item" at bounding box center [736, 662] width 1027 height 29
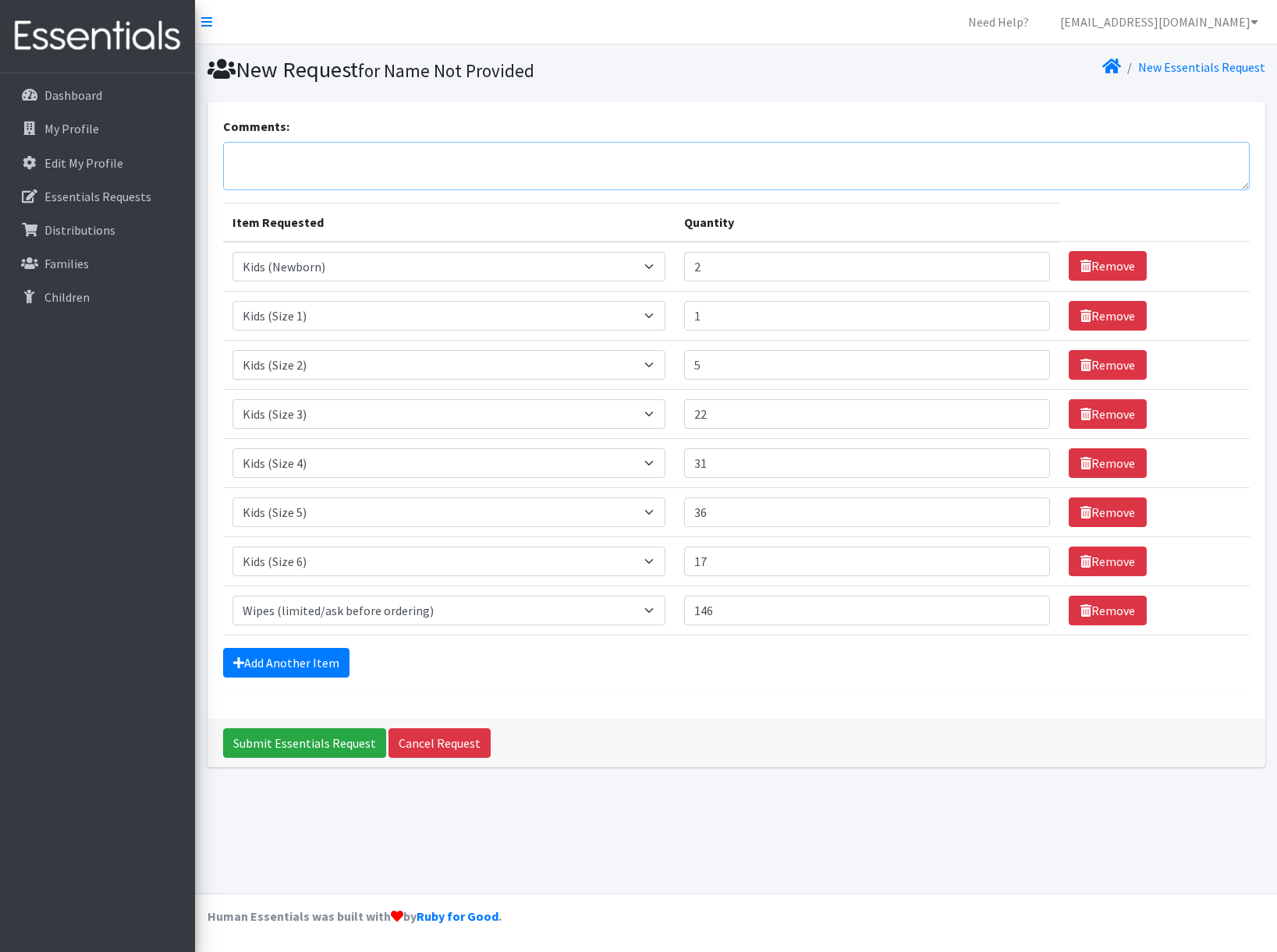
click at [362, 167] on textarea "Comments:" at bounding box center [736, 166] width 1027 height 48
type textarea "Thank you for your continued partnership!"
click at [338, 753] on input "Submit Essentials Request" at bounding box center [304, 743] width 163 height 29
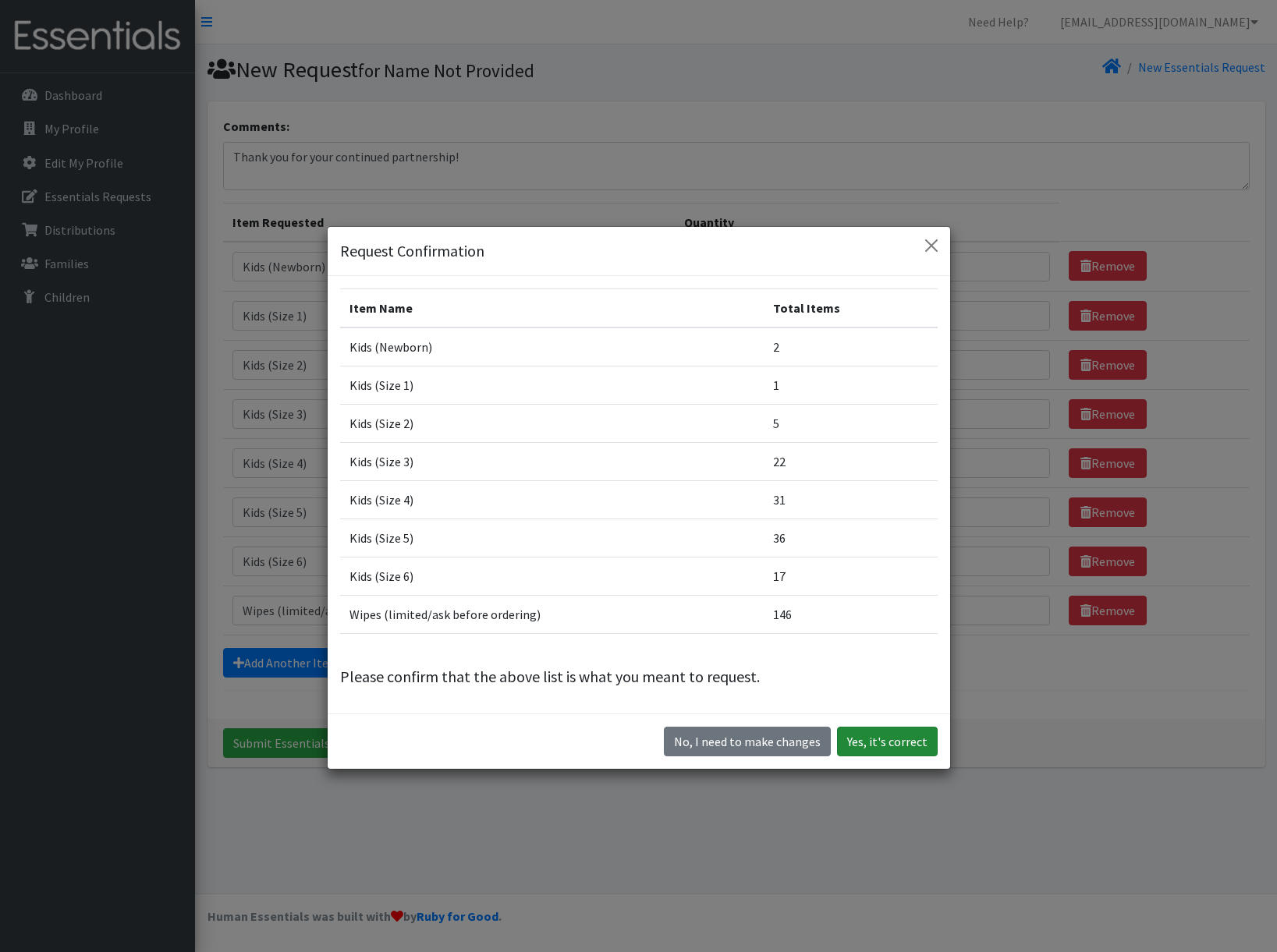
click at [859, 741] on button "Yes, it's correct" at bounding box center [887, 741] width 100 height 29
